Goal: Information Seeking & Learning: Check status

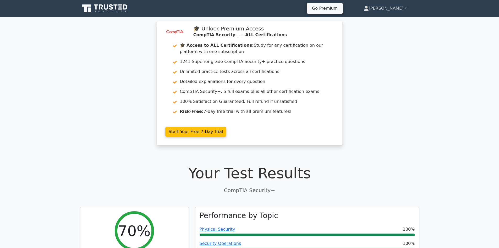
click at [405, 6] on link "[PERSON_NAME]" at bounding box center [385, 8] width 68 height 10
click at [403, 9] on link "[PERSON_NAME]" at bounding box center [385, 8] width 68 height 10
click at [408, 8] on link "[PERSON_NAME]" at bounding box center [385, 8] width 68 height 10
click at [407, 8] on link "[PERSON_NAME]" at bounding box center [385, 8] width 68 height 10
click at [369, 10] on icon at bounding box center [366, 8] width 5 height 5
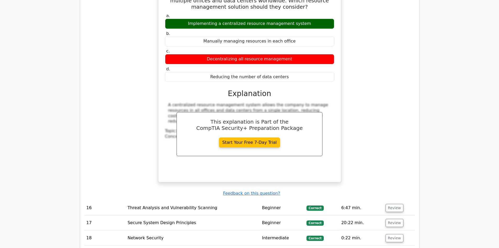
scroll to position [1231, 0]
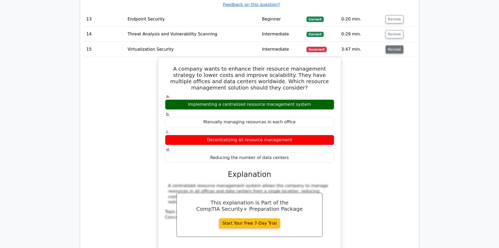
click at [392, 45] on button "Review" at bounding box center [395, 49] width 18 height 8
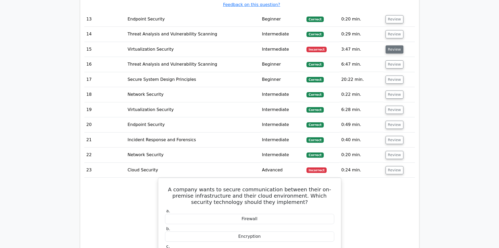
click at [392, 45] on button "Review" at bounding box center [395, 49] width 18 height 8
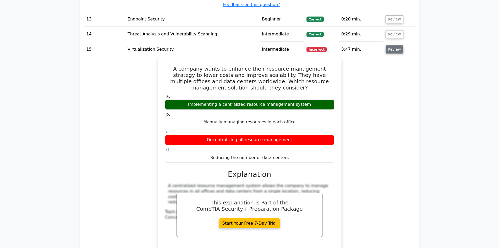
click at [394, 45] on button "Review" at bounding box center [395, 49] width 18 height 8
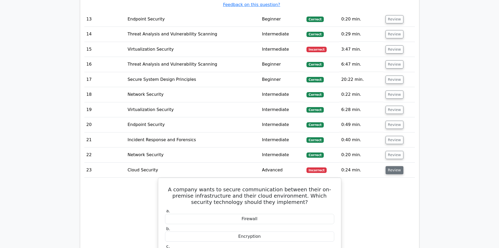
click at [389, 166] on button "Review" at bounding box center [395, 170] width 18 height 8
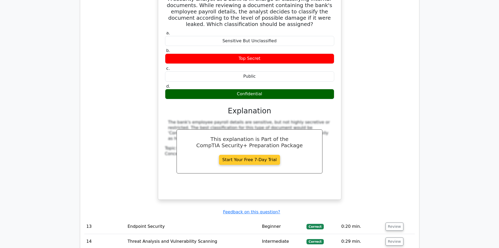
scroll to position [943, 0]
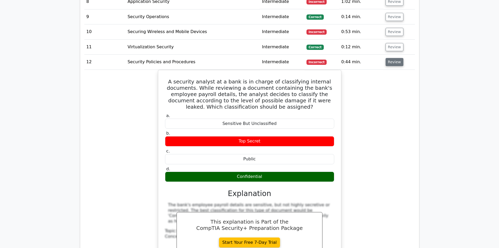
click at [387, 58] on button "Review" at bounding box center [395, 62] width 18 height 8
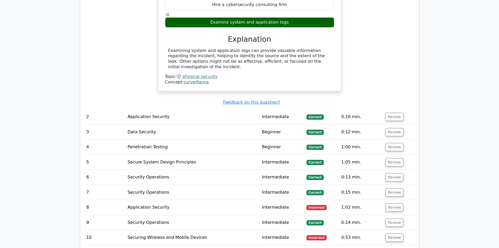
scroll to position [629, 0]
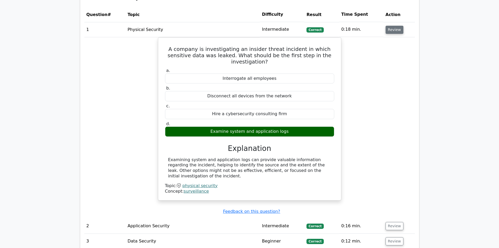
click at [396, 32] on button "Review" at bounding box center [395, 30] width 18 height 8
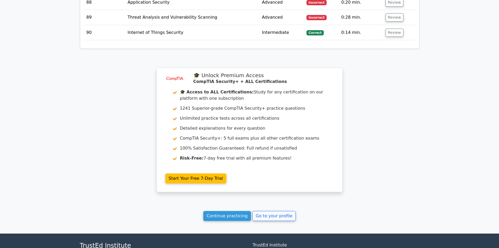
scroll to position [1991, 0]
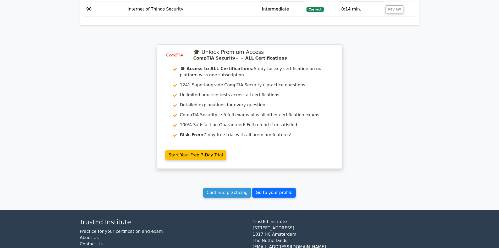
click at [282, 194] on link "Go to your profile" at bounding box center [273, 192] width 43 height 10
click at [276, 192] on link "Go to your profile" at bounding box center [273, 192] width 43 height 10
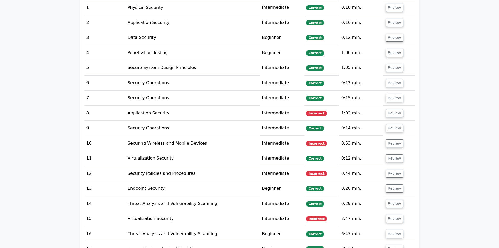
scroll to position [655, 0]
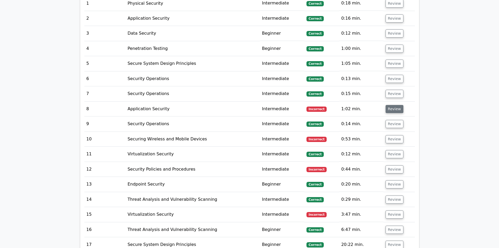
click at [389, 109] on button "Review" at bounding box center [395, 109] width 18 height 8
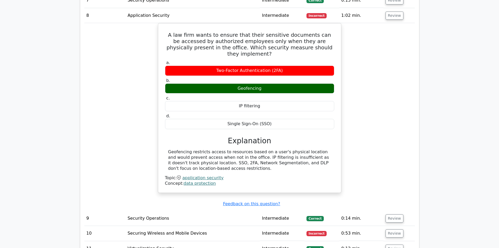
scroll to position [734, 0]
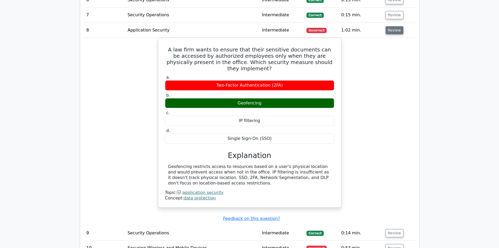
click at [390, 29] on button "Review" at bounding box center [395, 30] width 18 height 8
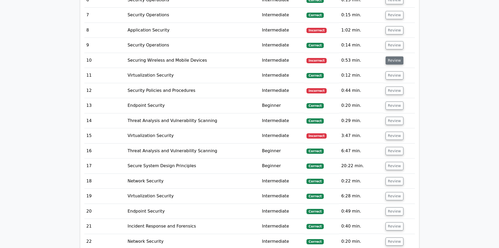
click at [392, 63] on button "Review" at bounding box center [395, 60] width 18 height 8
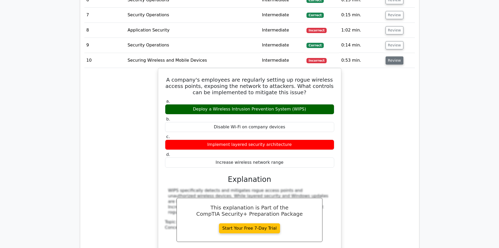
click at [388, 63] on button "Review" at bounding box center [395, 60] width 18 height 8
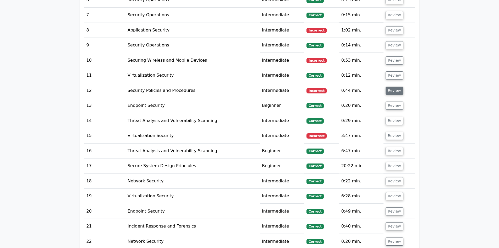
click at [391, 89] on button "Review" at bounding box center [395, 90] width 18 height 8
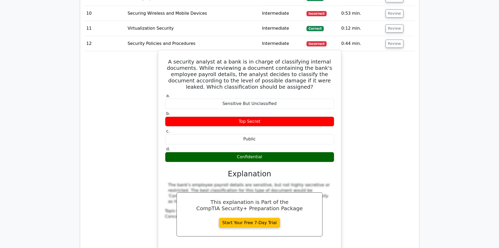
scroll to position [786, 0]
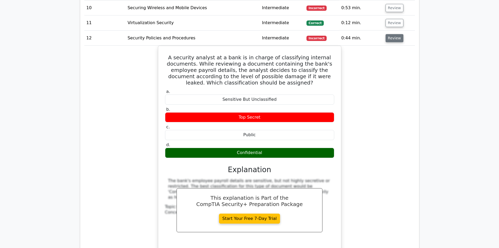
click at [395, 40] on button "Review" at bounding box center [395, 38] width 18 height 8
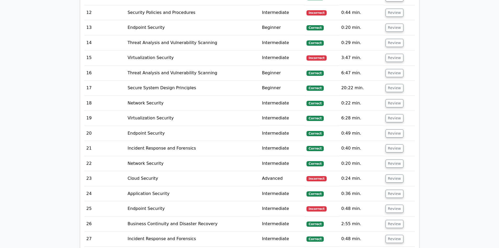
scroll to position [812, 0]
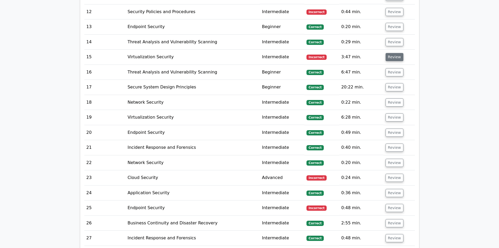
click at [391, 56] on button "Review" at bounding box center [395, 57] width 18 height 8
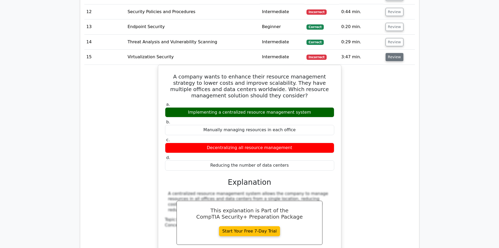
click at [396, 58] on button "Review" at bounding box center [395, 57] width 18 height 8
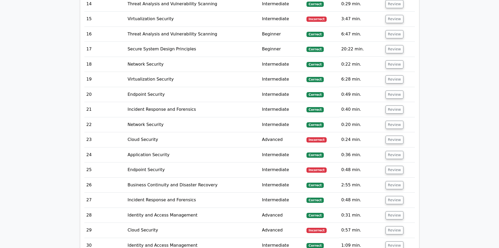
scroll to position [891, 0]
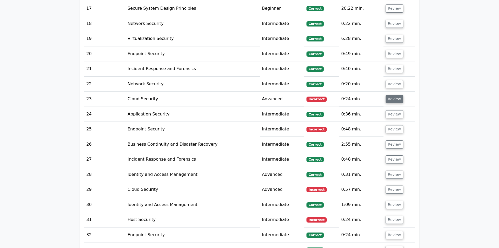
click at [395, 99] on button "Review" at bounding box center [395, 99] width 18 height 8
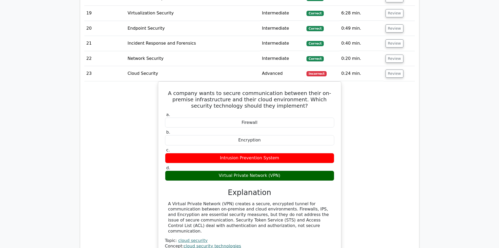
scroll to position [917, 0]
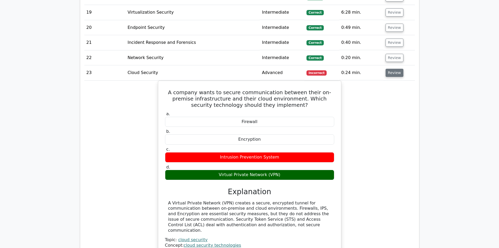
click at [397, 72] on button "Review" at bounding box center [395, 73] width 18 height 8
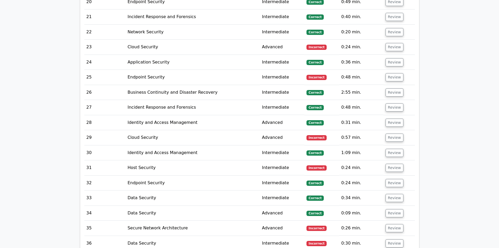
scroll to position [943, 0]
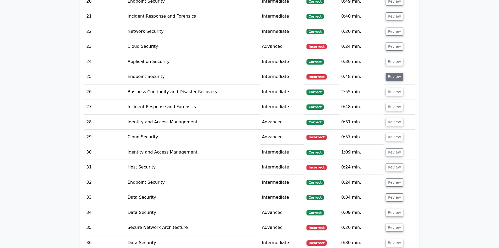
click at [393, 75] on button "Review" at bounding box center [395, 77] width 18 height 8
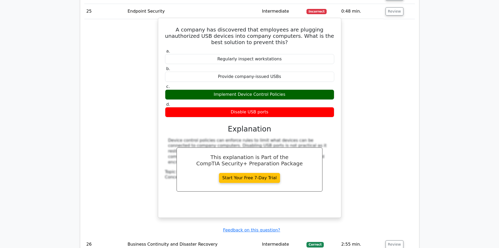
scroll to position [996, 0]
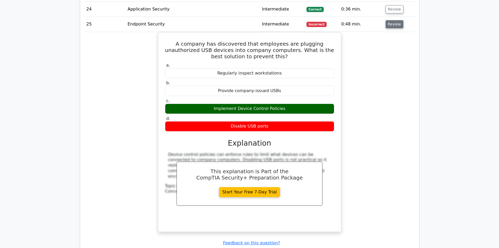
click at [393, 24] on button "Review" at bounding box center [395, 24] width 18 height 8
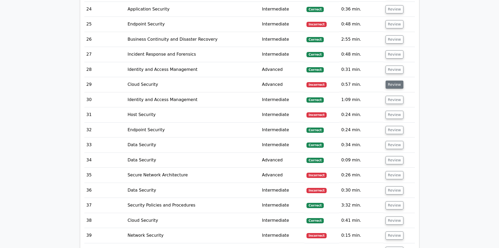
click at [388, 85] on button "Review" at bounding box center [395, 84] width 18 height 8
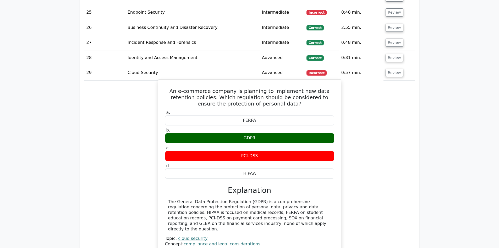
scroll to position [1022, 0]
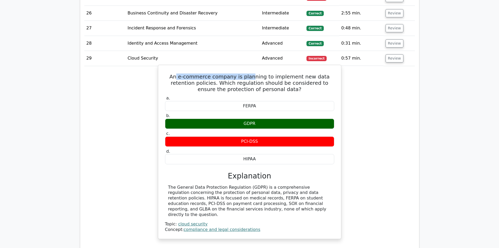
drag, startPoint x: 172, startPoint y: 78, endPoint x: 244, endPoint y: 74, distance: 72.2
click at [244, 74] on h5 "An e-commerce company is planning to implement new data retention policies. Whi…" at bounding box center [250, 82] width 170 height 19
drag, startPoint x: 269, startPoint y: 141, endPoint x: 272, endPoint y: 145, distance: 4.8
click at [180, 144] on div "PCI-DSS" at bounding box center [249, 141] width 169 height 10
drag, startPoint x: 336, startPoint y: 145, endPoint x: 327, endPoint y: 148, distance: 9.4
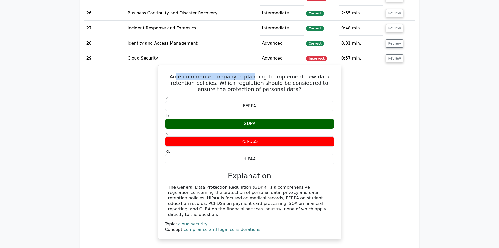
click at [336, 145] on div "c. PCI-DSS" at bounding box center [250, 139] width 176 height 16
click at [234, 131] on label "c. PCI-DSS" at bounding box center [249, 139] width 169 height 16
drag, startPoint x: 235, startPoint y: 122, endPoint x: 267, endPoint y: 123, distance: 31.7
click at [267, 123] on div "GDPR" at bounding box center [249, 123] width 169 height 10
click at [250, 153] on label "d. HIPAA" at bounding box center [249, 157] width 169 height 16
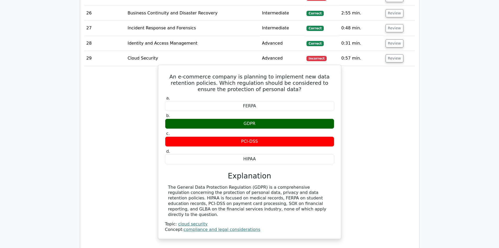
drag, startPoint x: 262, startPoint y: 124, endPoint x: 227, endPoint y: 123, distance: 34.6
click at [227, 123] on div "GDPR" at bounding box center [249, 123] width 169 height 10
click at [256, 149] on label "d. HIPAA" at bounding box center [249, 157] width 169 height 16
drag, startPoint x: 263, startPoint y: 100, endPoint x: 252, endPoint y: 101, distance: 11.3
click at [231, 101] on label "a. FERPA" at bounding box center [249, 103] width 169 height 16
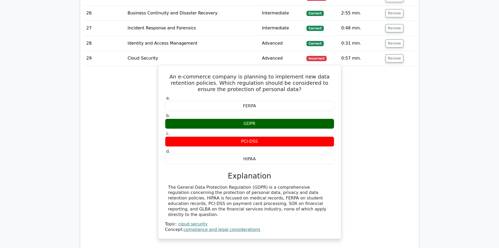
drag, startPoint x: 263, startPoint y: 104, endPoint x: 256, endPoint y: 112, distance: 10.2
click at [240, 107] on div "FERPA" at bounding box center [249, 106] width 169 height 10
drag, startPoint x: 264, startPoint y: 138, endPoint x: 233, endPoint y: 139, distance: 30.7
click at [233, 139] on div "PCI-DSS" at bounding box center [249, 141] width 169 height 10
drag, startPoint x: 276, startPoint y: 157, endPoint x: 231, endPoint y: 160, distance: 45.1
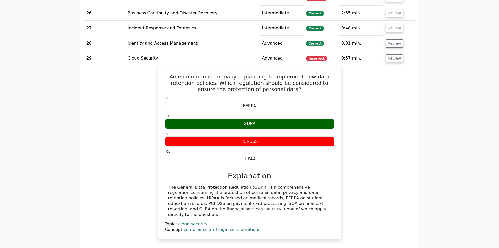
click at [231, 160] on div "HIPAA" at bounding box center [249, 159] width 169 height 10
drag, startPoint x: 255, startPoint y: 141, endPoint x: 234, endPoint y: 142, distance: 20.7
click at [234, 142] on div "PCI-DSS" at bounding box center [249, 141] width 169 height 10
click at [212, 204] on div "The General Data Protection Regulation (GDPR) is a comprehensive regulation con…" at bounding box center [249, 200] width 163 height 33
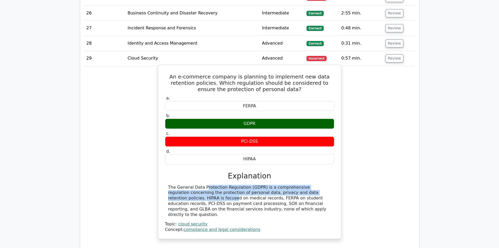
drag, startPoint x: 171, startPoint y: 189, endPoint x: 313, endPoint y: 194, distance: 142.4
click at [313, 194] on div "The General Data Protection Regulation (GDPR) is a comprehensive regulation con…" at bounding box center [249, 200] width 163 height 33
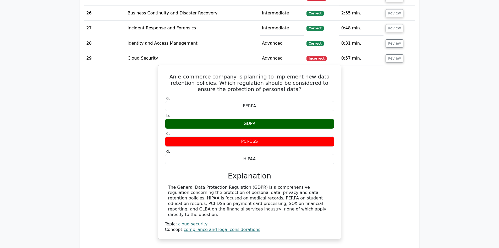
click at [283, 214] on div "The General Data Protection Regulation (GDPR) is a comprehensive regulation con…" at bounding box center [249, 208] width 169 height 48
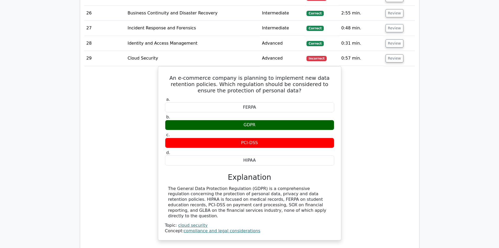
click at [372, 118] on div "An e-commerce company is planning to implement new data retention policies. Whi…" at bounding box center [249, 156] width 331 height 180
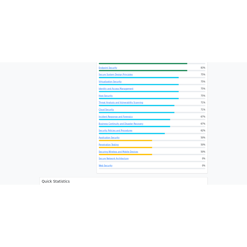
scroll to position [314, 0]
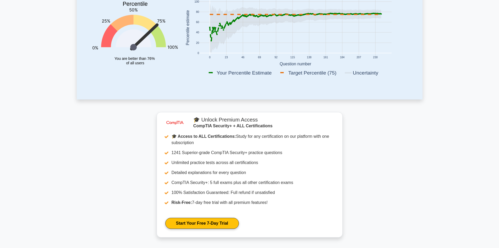
scroll to position [210, 0]
